Goal: Find specific page/section: Find specific page/section

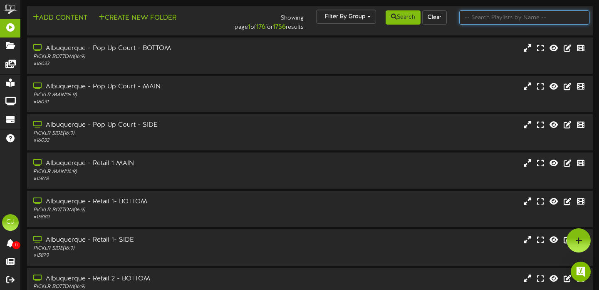
click at [497, 16] on input "text" at bounding box center [524, 17] width 131 height 14
type input "austin west"
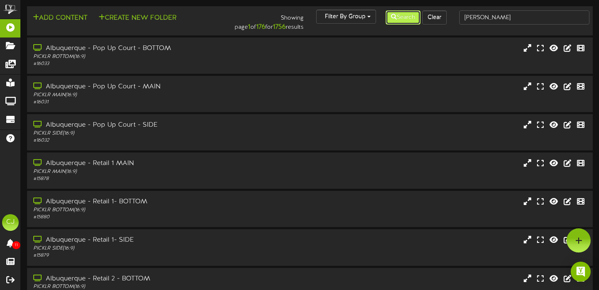
click at [409, 22] on button "Search" at bounding box center [403, 17] width 35 height 14
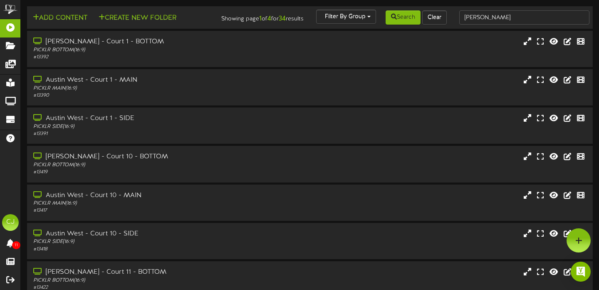
scroll to position [163, 0]
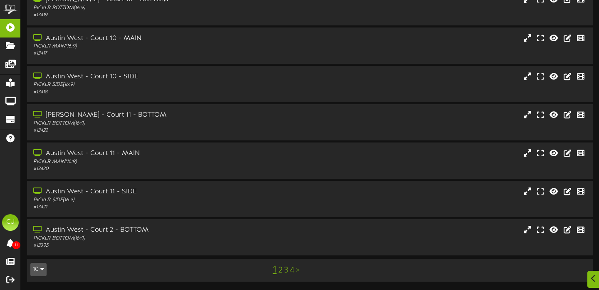
click at [293, 269] on link "4" at bounding box center [292, 269] width 5 height 9
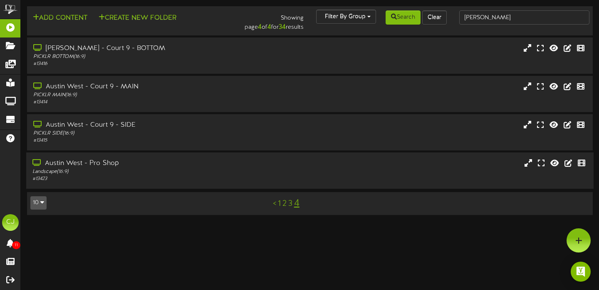
click at [168, 160] on div "Austin West - Pro Shop" at bounding box center [144, 164] width 224 height 10
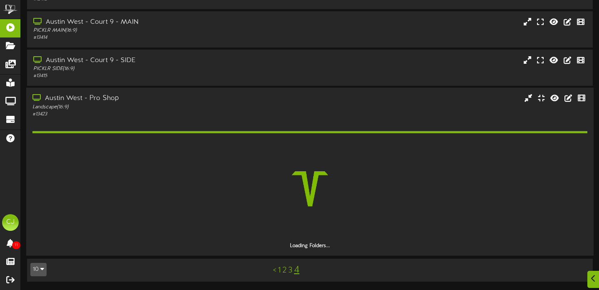
scroll to position [41, 0]
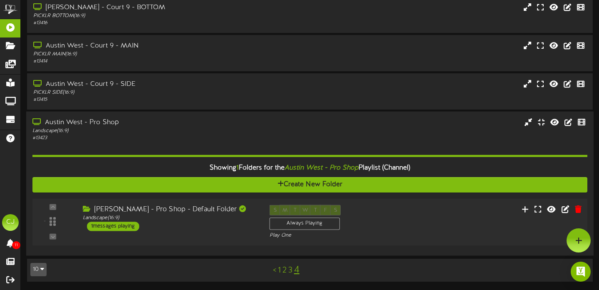
click at [207, 227] on div "Austin West - Pro Shop - Default Folder Landscape ( 16:9 ) 1 messages playing" at bounding box center [170, 218] width 187 height 26
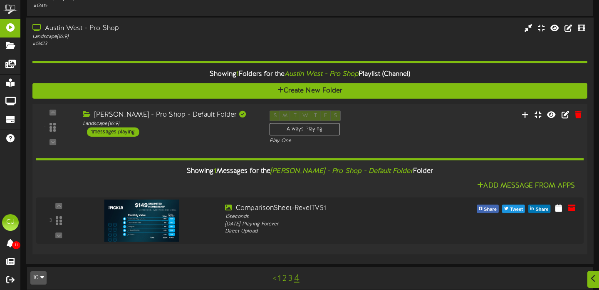
scroll to position [142, 0]
